Goal: Information Seeking & Learning: Learn about a topic

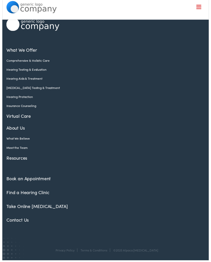
scroll to position [30, 0]
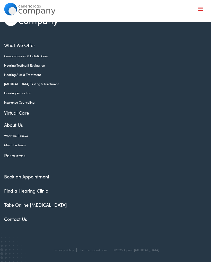
click at [51, 211] on ul "Book an Appointment Find a Hearing Clinic Take Online Hearing Test Contact Us" at bounding box center [105, 197] width 202 height 49
click at [51, 203] on link "Take Online [MEDICAL_DATA]" at bounding box center [35, 204] width 63 height 6
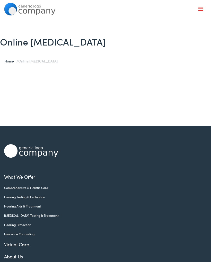
click at [35, 235] on link "Insurance Counseling" at bounding box center [101, 233] width 194 height 5
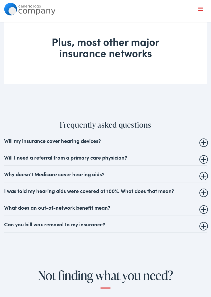
scroll to position [315, 0]
click at [205, 160] on summary "Will I need a referral from a primary care physician?" at bounding box center [105, 157] width 202 height 6
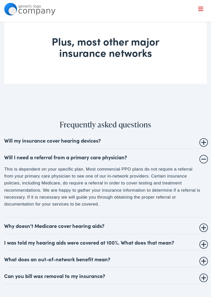
click at [206, 229] on summary "Why doesn’t Medicare cover hearing aids?" at bounding box center [105, 225] width 202 height 6
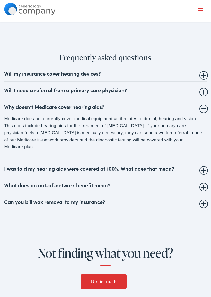
scroll to position [382, 0]
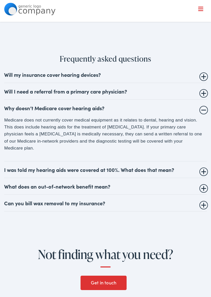
click at [203, 206] on summary "Can you bill wax removal to my insurance?" at bounding box center [105, 203] width 202 height 6
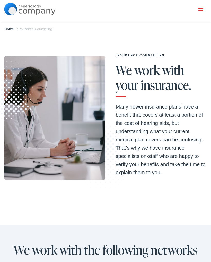
scroll to position [0, 0]
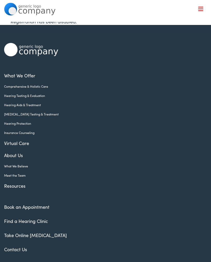
click at [42, 238] on link "Take Online [MEDICAL_DATA]" at bounding box center [35, 235] width 63 height 6
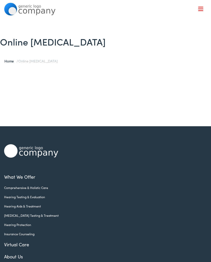
click at [204, 7] on nav "What We Offer Comprehensive & Holistic Care Hearing Testing & Evaluation Hearin…" at bounding box center [105, 44] width 202 height 89
click at [202, 9] on span at bounding box center [200, 8] width 5 height 1
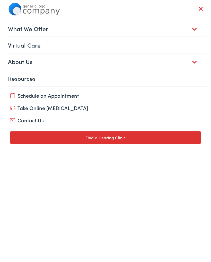
click at [205, 8] on nav "What We Offer Comprehensive & Holistic Care Hearing Testing & Evaluation Hearin…" at bounding box center [105, 44] width 202 height 89
click at [203, 6] on button "Menu Close" at bounding box center [194, 9] width 17 height 6
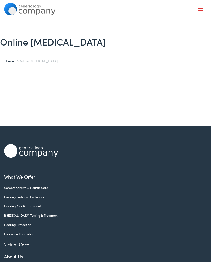
click at [109, 61] on div "Home / Online Hearing Test" at bounding box center [105, 61] width 211 height 13
click at [47, 63] on span "Online Hearing Test" at bounding box center [37, 60] width 39 height 5
click at [9, 63] on link "Home" at bounding box center [10, 60] width 12 height 5
